Goal: Task Accomplishment & Management: Manage account settings

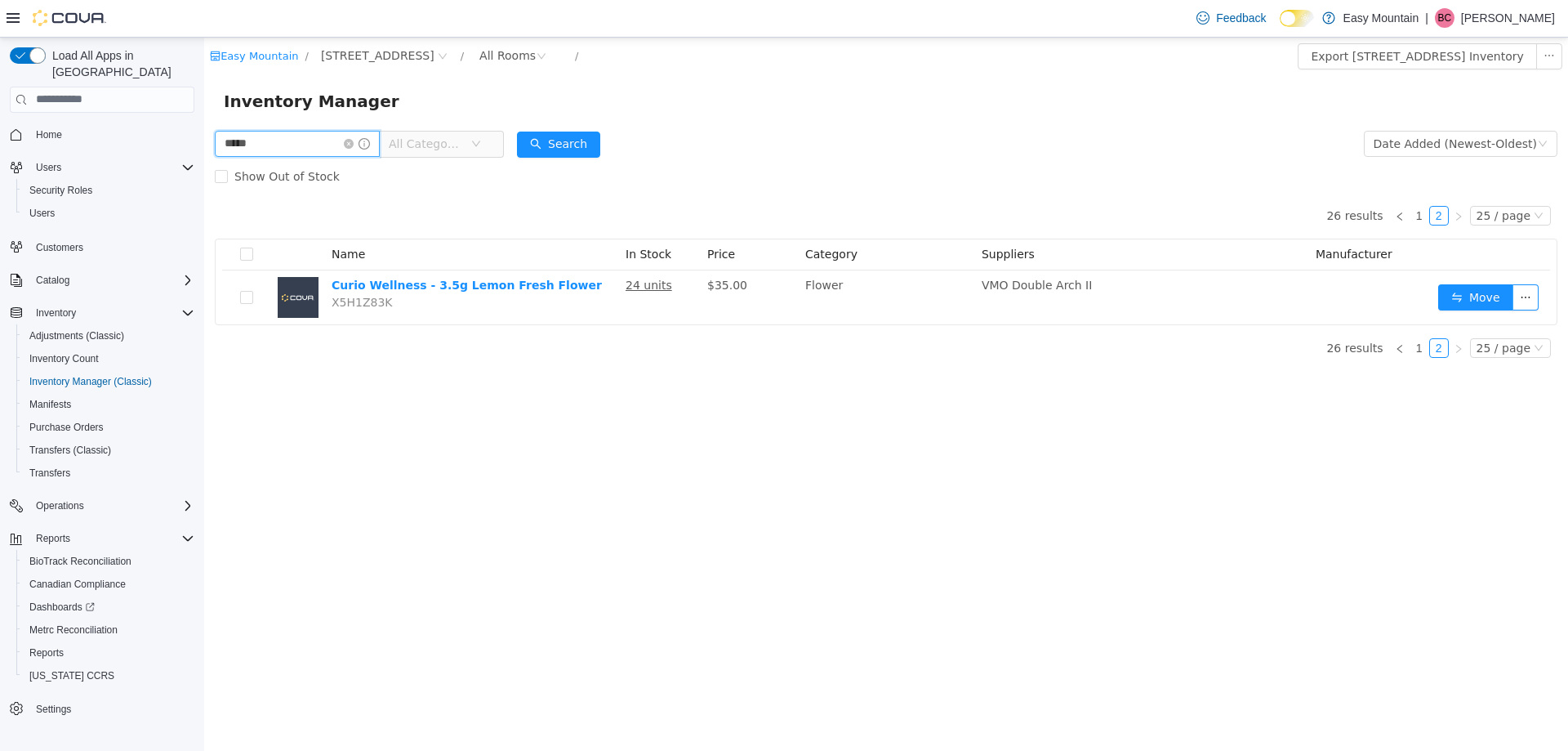
drag, startPoint x: 204, startPoint y: 37, endPoint x: 36, endPoint y: 115, distance: 185.2
click at [204, 115] on html "Easy Mountain / 7827 W Farm Rd 174 Republic Mo 65738 / All Rooms / Export 7827 …" at bounding box center [886, 393] width 1364 height 713
type input "********"
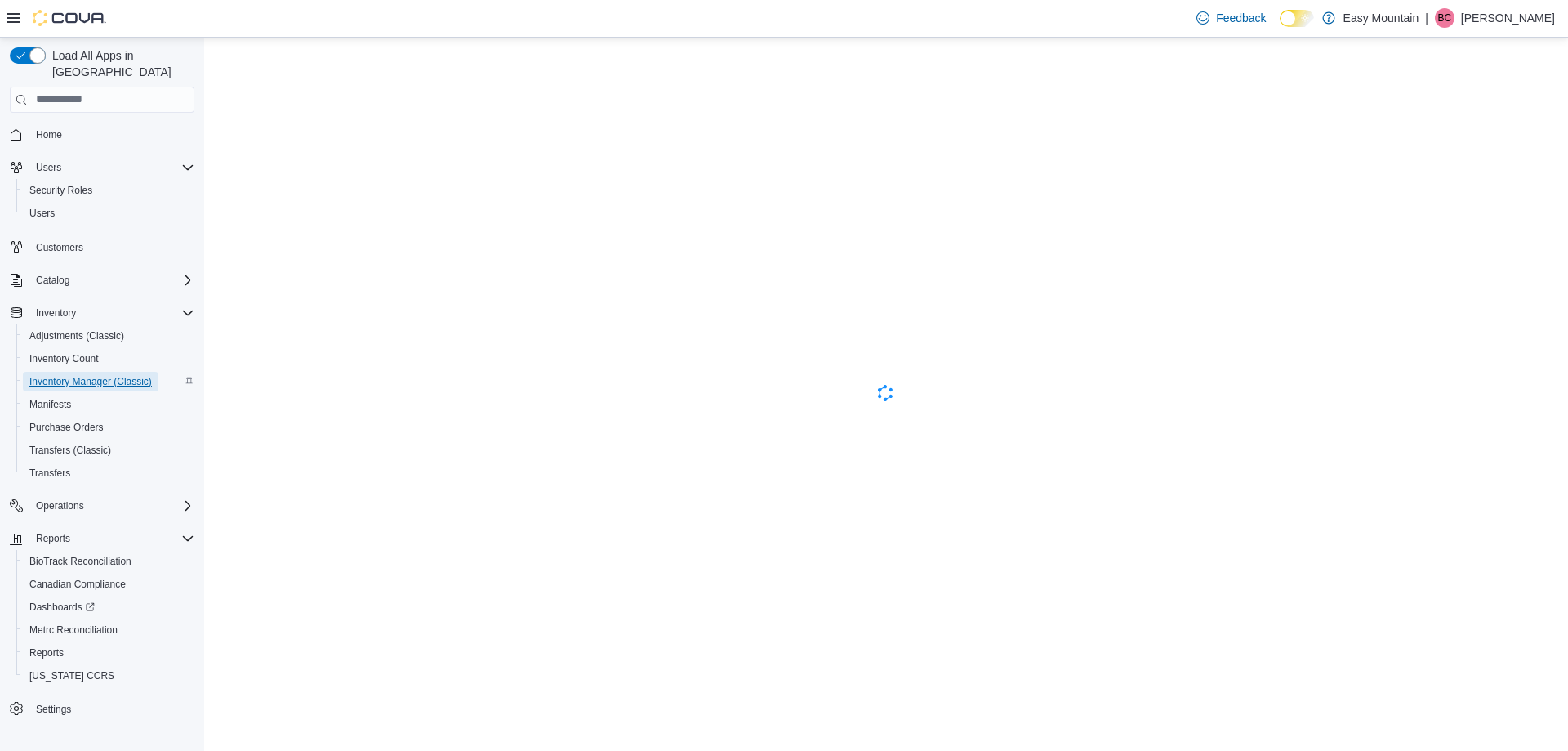
click at [84, 375] on span "Inventory Manager (Classic)" at bounding box center [90, 380] width 123 height 13
click at [56, 128] on span "Home" at bounding box center [49, 134] width 26 height 13
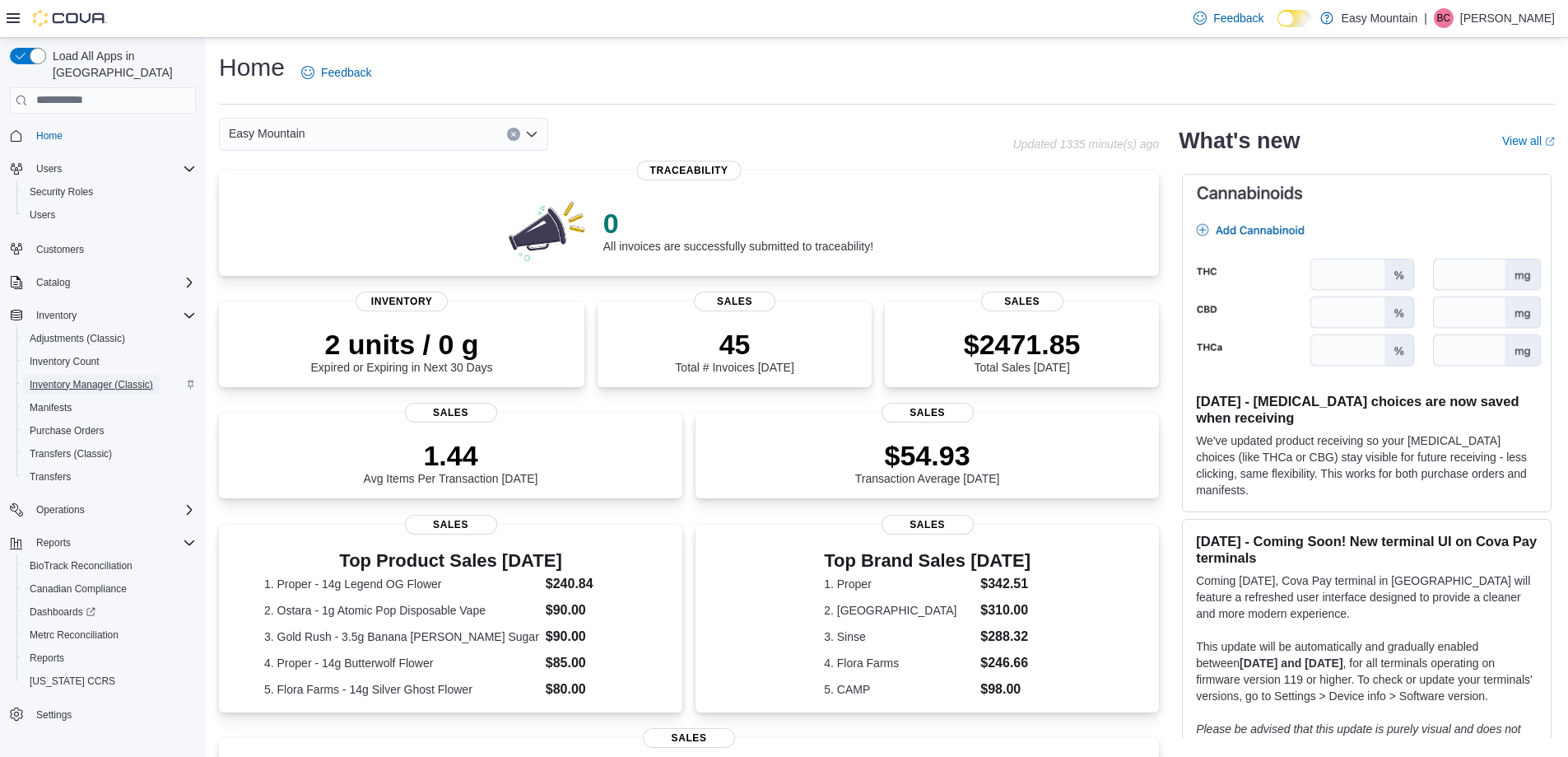
click at [99, 378] on span "Inventory Manager (Classic)" at bounding box center [91, 383] width 124 height 13
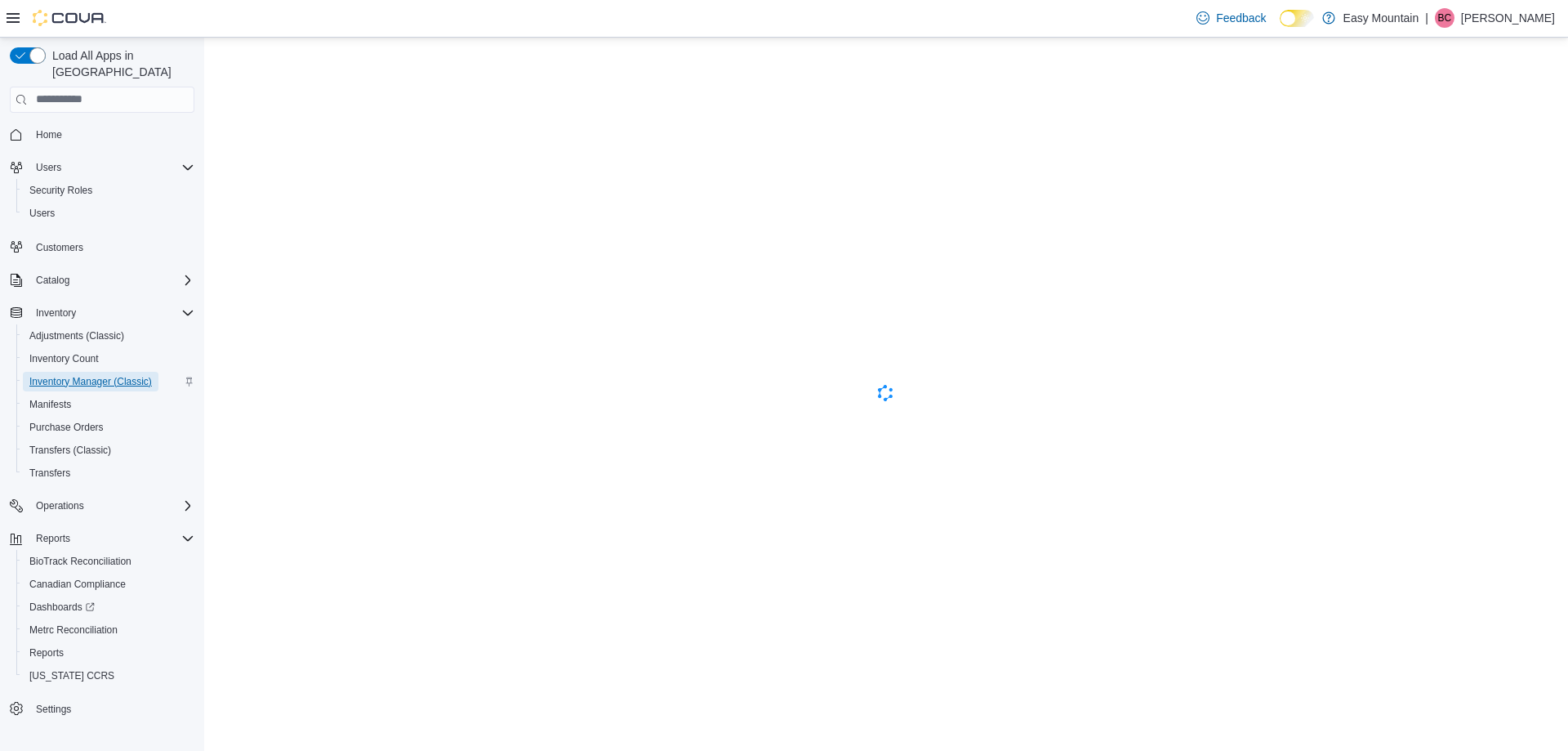
click at [115, 375] on span "Inventory Manager (Classic)" at bounding box center [90, 380] width 123 height 13
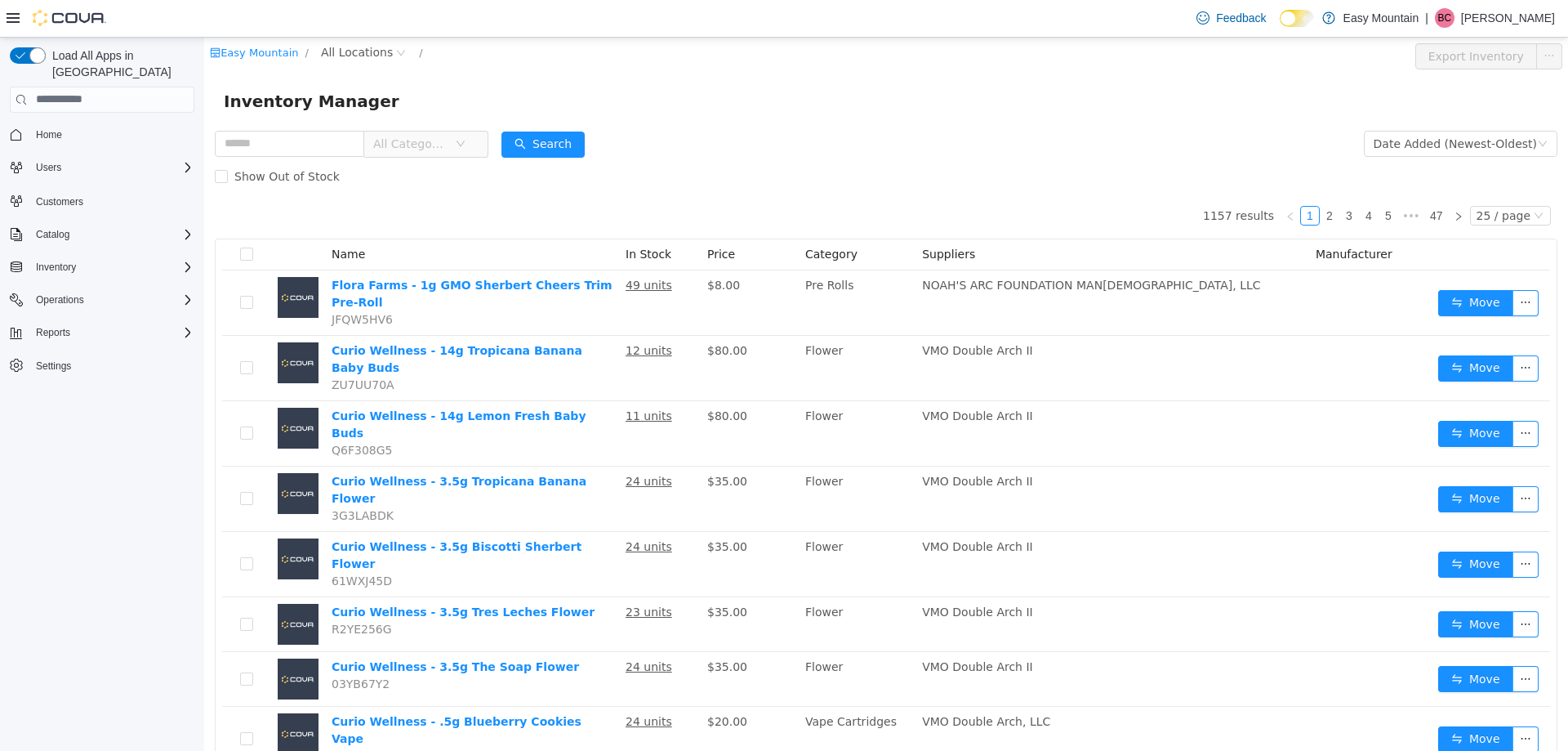
click at [81, 285] on div "Operations" at bounding box center [102, 300] width 185 height 29
click at [82, 290] on span "Operations" at bounding box center [60, 300] width 49 height 19
click at [94, 316] on span "Cash Management" at bounding box center [70, 322] width 83 height 13
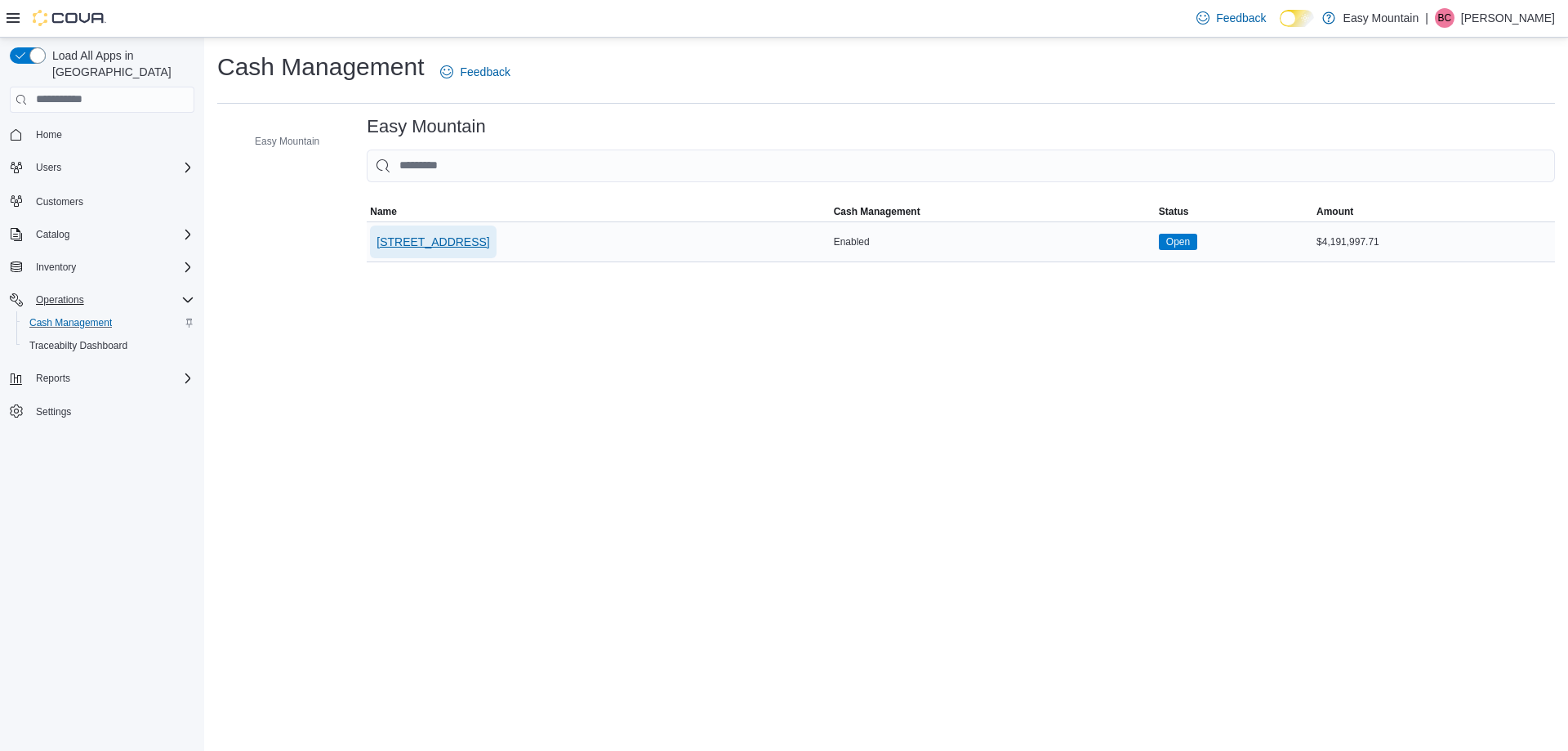
click at [489, 231] on span "[STREET_ADDRESS]" at bounding box center [433, 242] width 113 height 33
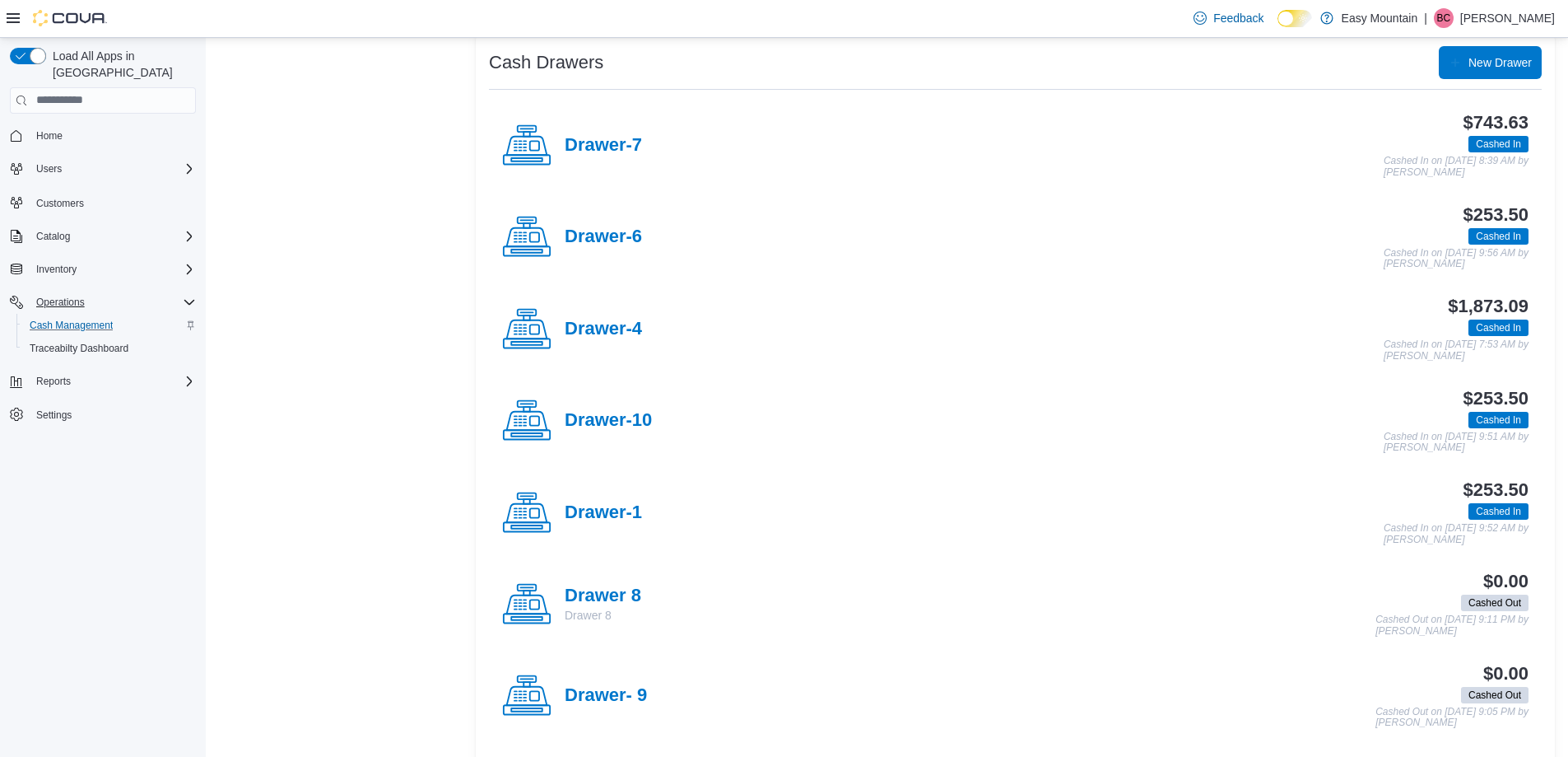
scroll to position [494, 0]
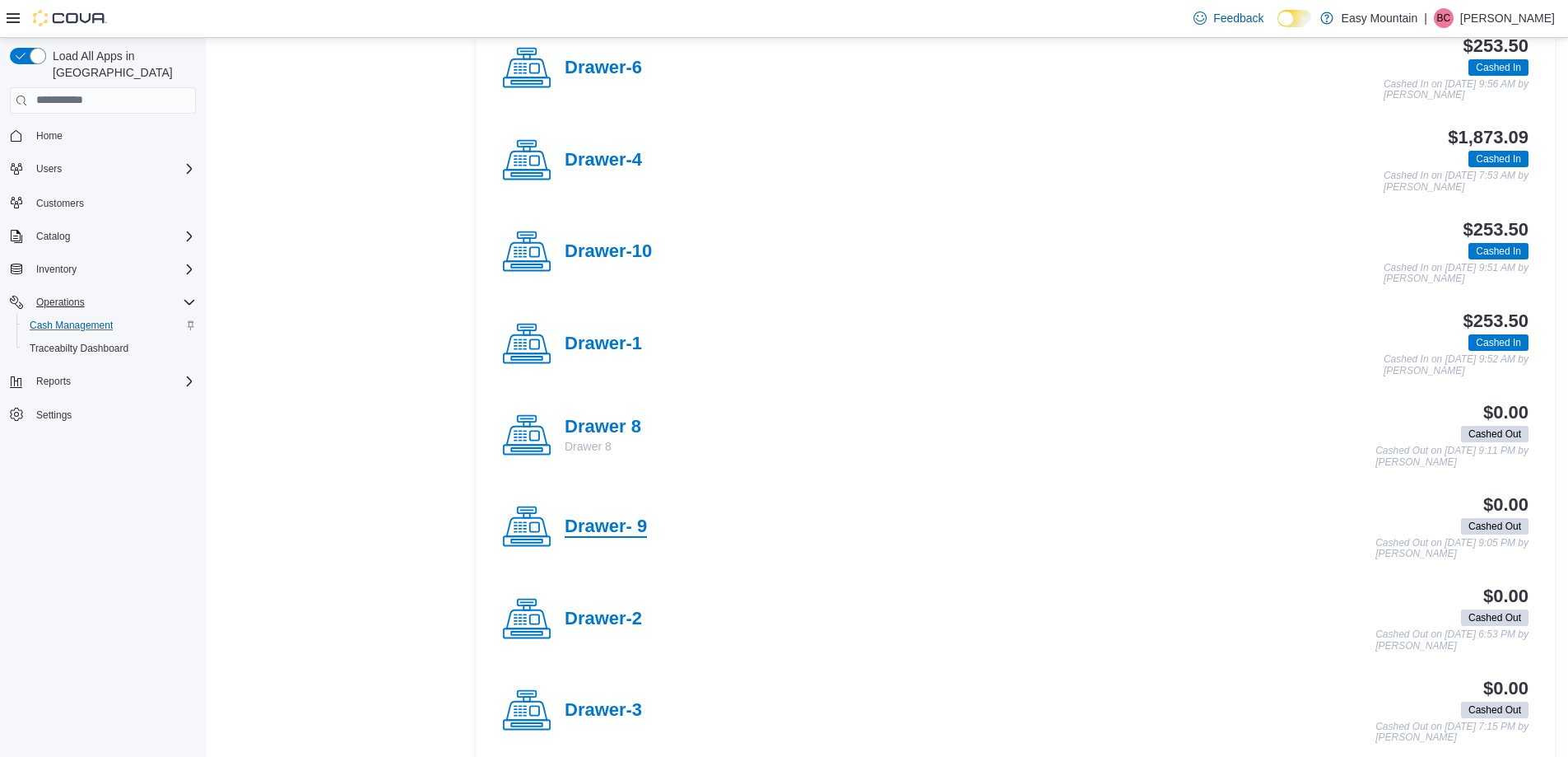
click at [612, 527] on h4 "Drawer- 9" at bounding box center [606, 527] width 82 height 22
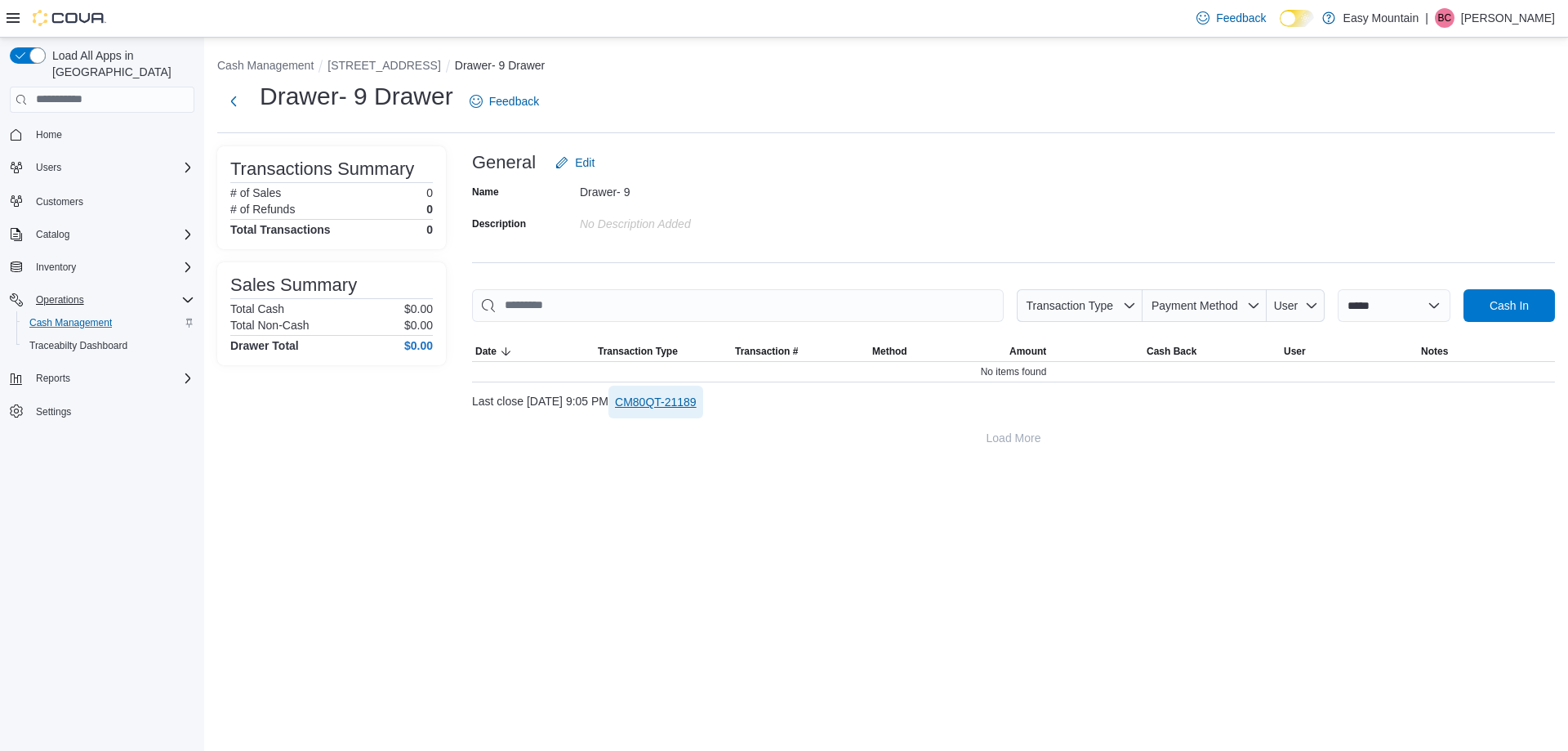
click at [696, 404] on span "CM80QT-21189" at bounding box center [656, 402] width 82 height 17
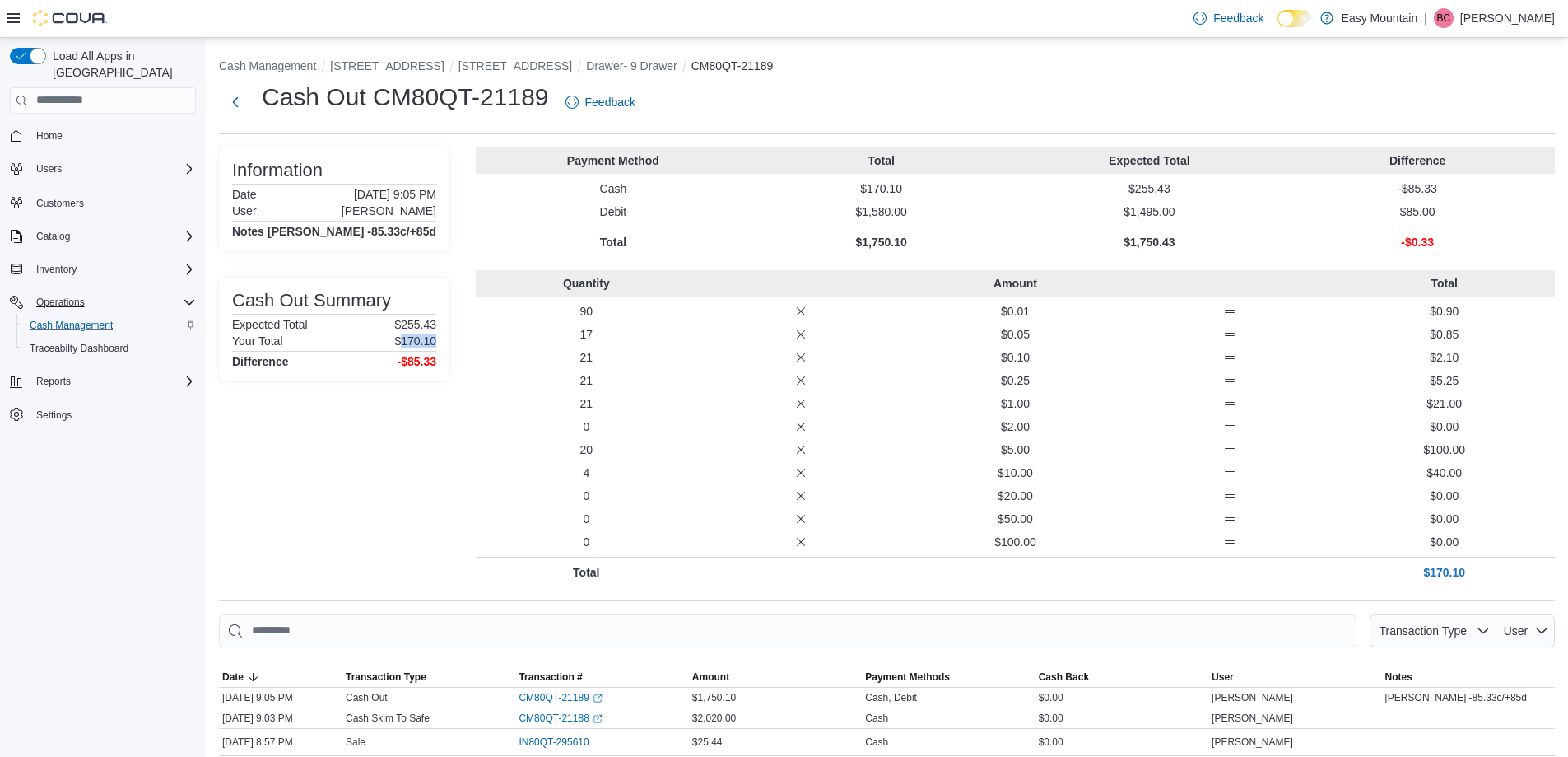
drag, startPoint x: 398, startPoint y: 341, endPoint x: 454, endPoint y: 341, distance: 56.0
click at [454, 341] on div "Information Date [DATE] 9:05 PM User [PERSON_NAME] Notes [PERSON_NAME] -85.33c/…" at bounding box center [886, 367] width 1337 height 439
